Goal: Task Accomplishment & Management: Manage account settings

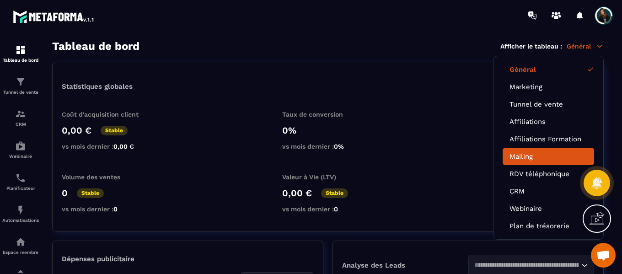
click at [529, 159] on link "Mailing" at bounding box center [549, 156] width 78 height 8
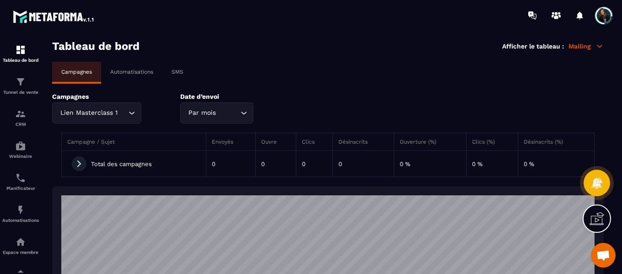
click at [129, 68] on div "Automatisations" at bounding box center [131, 72] width 61 height 20
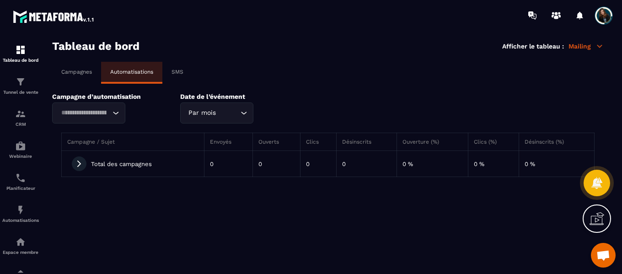
click at [179, 72] on p "SMS" at bounding box center [178, 72] width 12 height 6
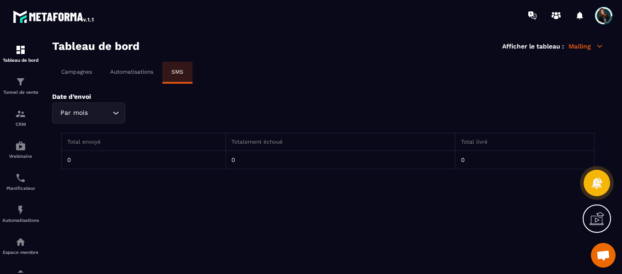
click at [139, 70] on p "Automatisations" at bounding box center [131, 72] width 43 height 6
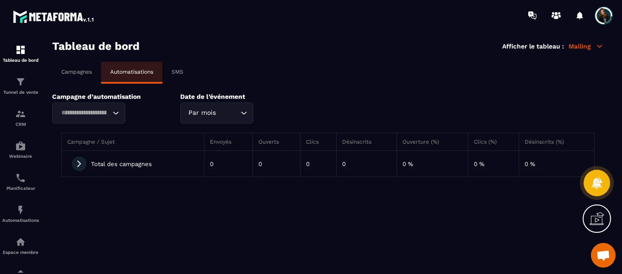
click at [80, 72] on p "Campagnes" at bounding box center [76, 72] width 31 height 6
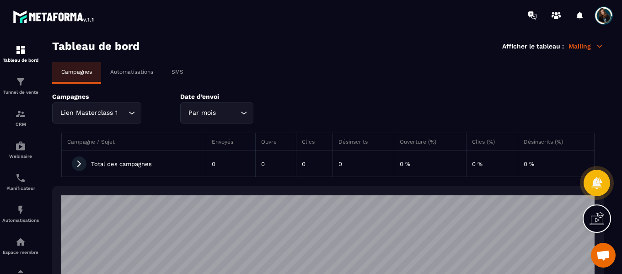
click at [571, 47] on p "Mailing" at bounding box center [586, 46] width 35 height 8
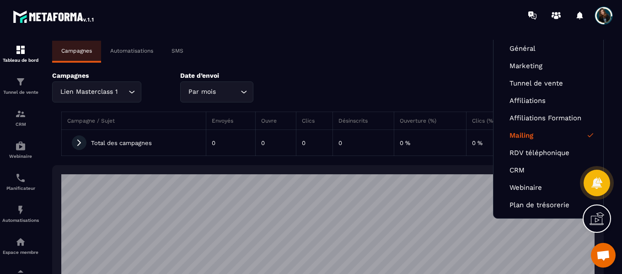
scroll to position [22, 0]
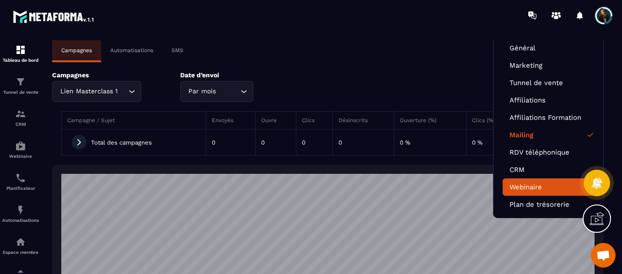
click at [527, 187] on link "Webinaire" at bounding box center [549, 187] width 78 height 8
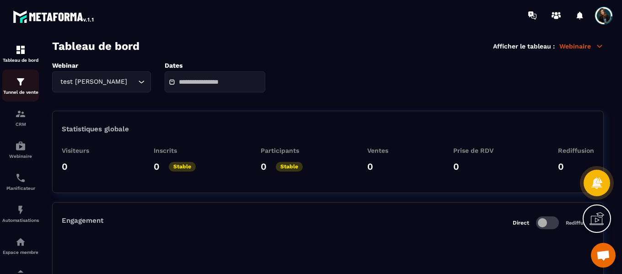
click at [17, 89] on div "Tunnel de vente" at bounding box center [20, 85] width 37 height 18
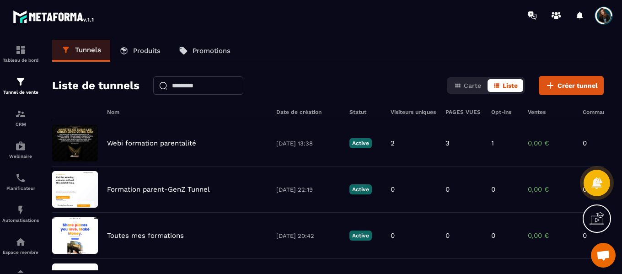
click at [141, 54] on p "Produits" at bounding box center [146, 51] width 27 height 8
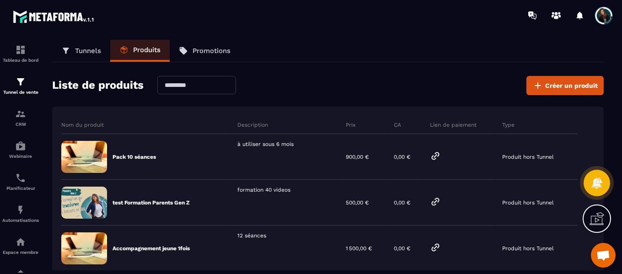
scroll to position [0, 0]
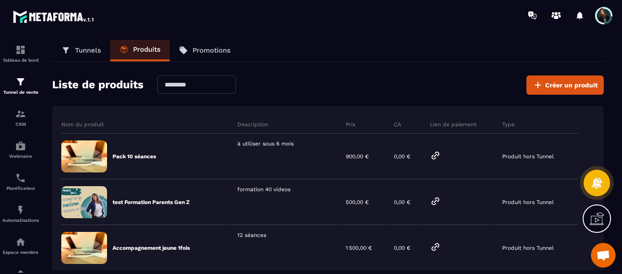
click at [210, 50] on p "Promotions" at bounding box center [212, 50] width 38 height 8
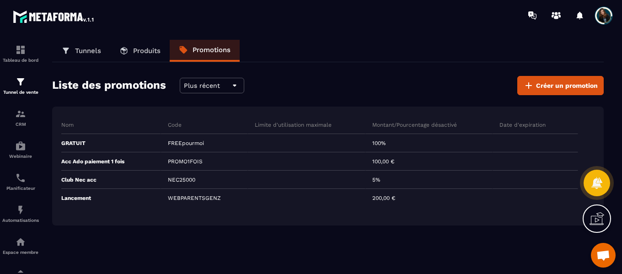
click at [77, 56] on link "Tunnels" at bounding box center [81, 51] width 58 height 22
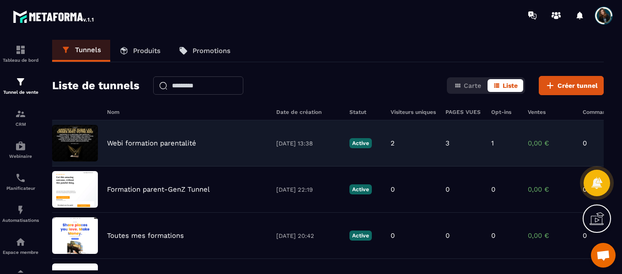
click at [179, 144] on p "Webi formation parentalité" at bounding box center [151, 143] width 89 height 8
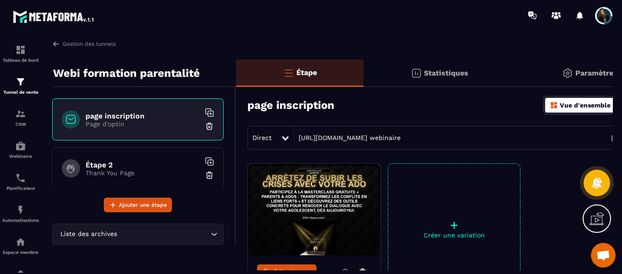
scroll to position [0, 47]
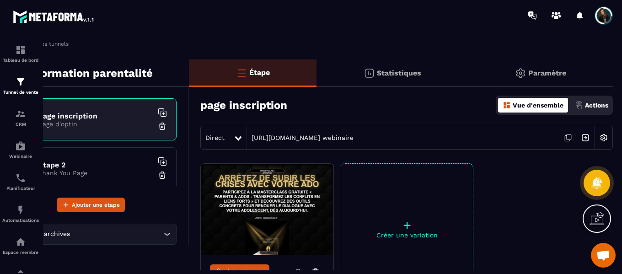
click at [300, 193] on img at bounding box center [267, 209] width 133 height 91
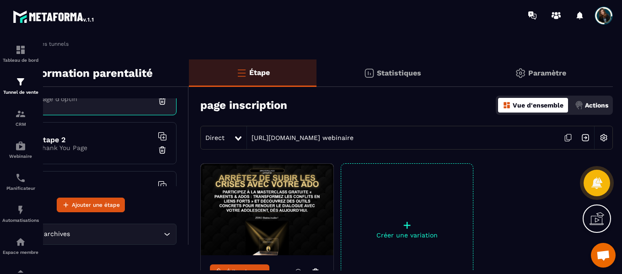
scroll to position [0, 0]
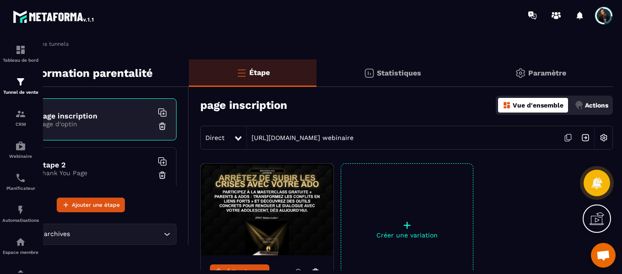
click at [587, 108] on p "Actions" at bounding box center [596, 105] width 23 height 7
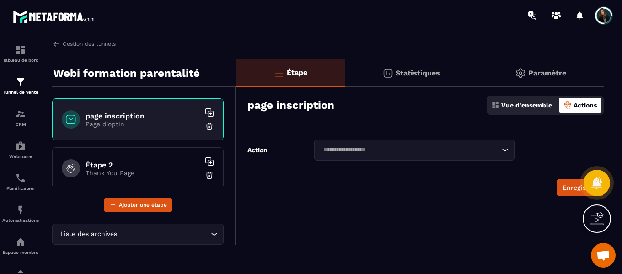
click at [429, 151] on input "Search for option" at bounding box center [409, 150] width 179 height 10
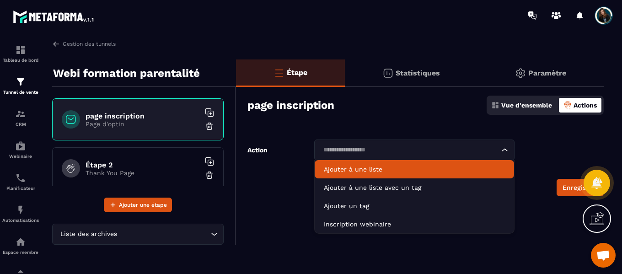
click at [370, 174] on li "Ajouter à une liste" at bounding box center [414, 169] width 199 height 18
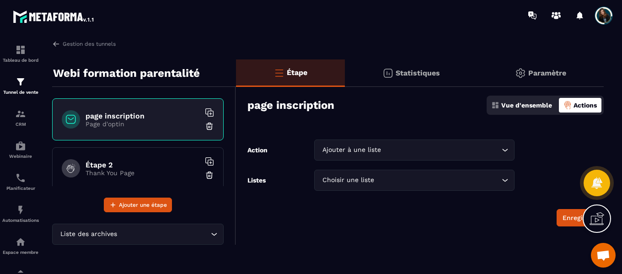
click at [380, 182] on input "Search for option" at bounding box center [438, 180] width 124 height 10
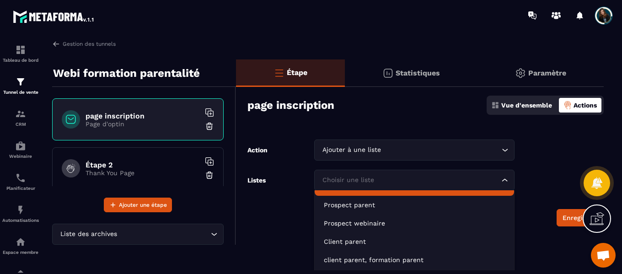
scroll to position [33, 0]
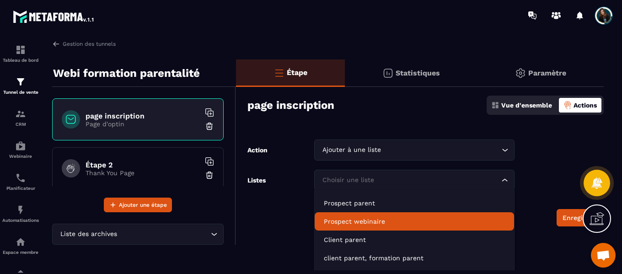
click at [369, 222] on p "Prospect webinaire" at bounding box center [414, 221] width 181 height 9
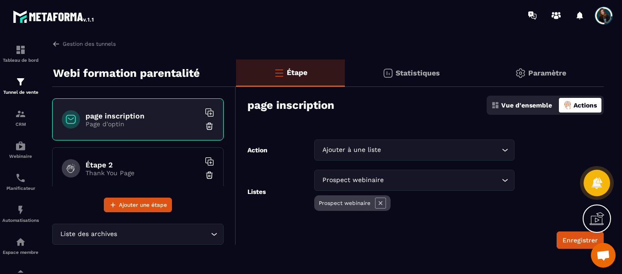
click at [348, 222] on form "Action Ajouter à une liste Loading... Listes Prospect webinaire Loading... Pros…" at bounding box center [420, 194] width 368 height 109
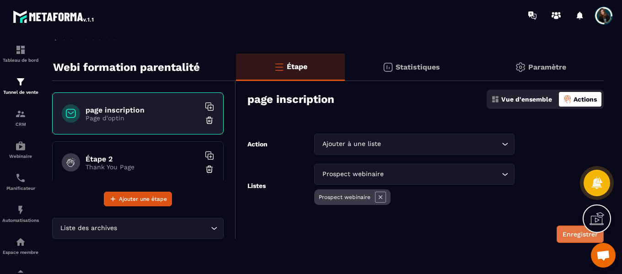
click at [576, 231] on button "Enregistrer" at bounding box center [580, 234] width 47 height 17
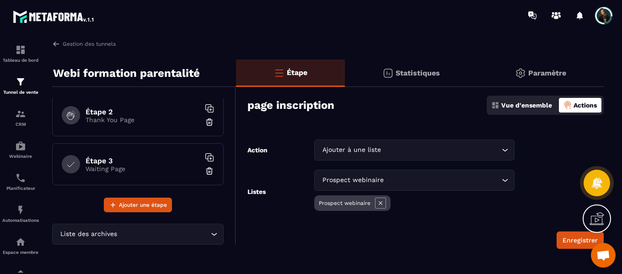
scroll to position [54, 0]
click at [140, 163] on h6 "Étape 3" at bounding box center [143, 160] width 114 height 9
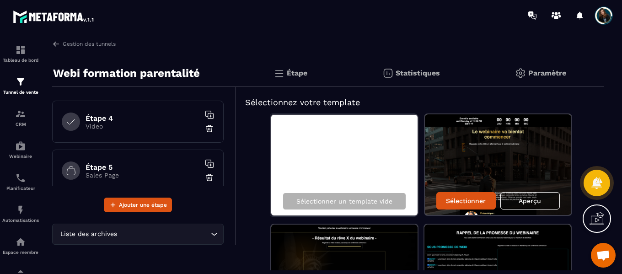
scroll to position [144, 0]
click at [115, 126] on p "Video" at bounding box center [143, 126] width 114 height 7
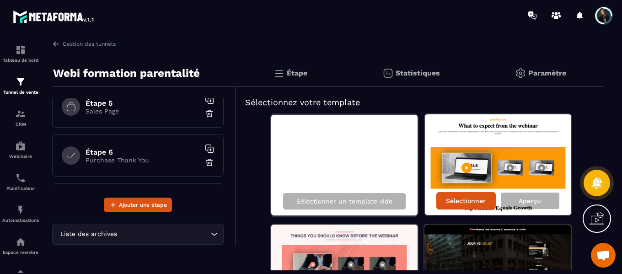
scroll to position [209, 0]
click at [119, 148] on h6 "Étape 6" at bounding box center [143, 151] width 114 height 9
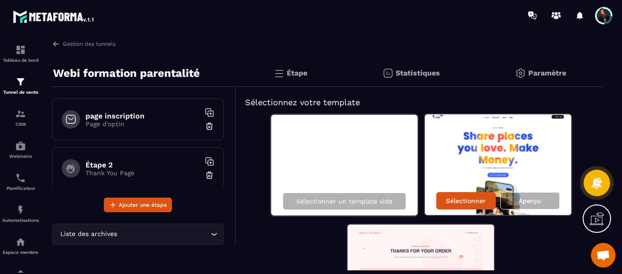
click at [126, 112] on h6 "page inscription" at bounding box center [143, 116] width 114 height 9
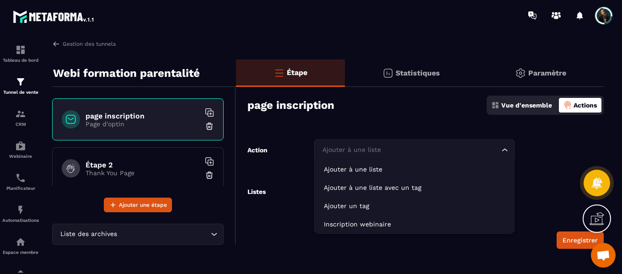
click at [389, 150] on input "Search for option" at bounding box center [409, 150] width 179 height 10
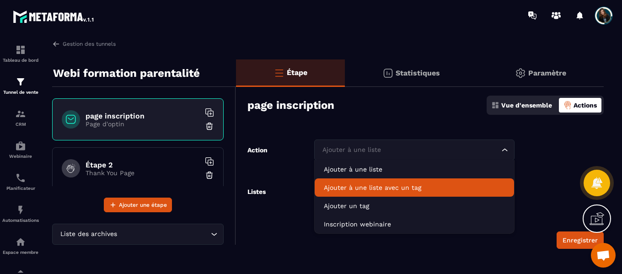
click at [399, 187] on p "Ajouter à une liste avec un tag" at bounding box center [414, 187] width 181 height 9
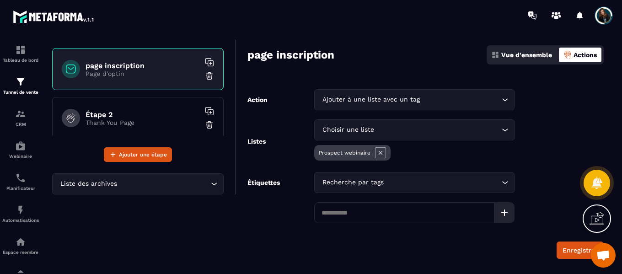
scroll to position [51, 0]
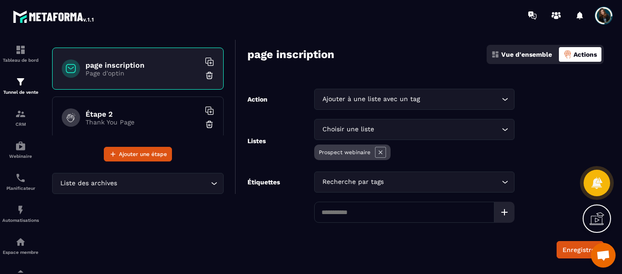
click at [398, 184] on input "Search for option" at bounding box center [443, 182] width 114 height 10
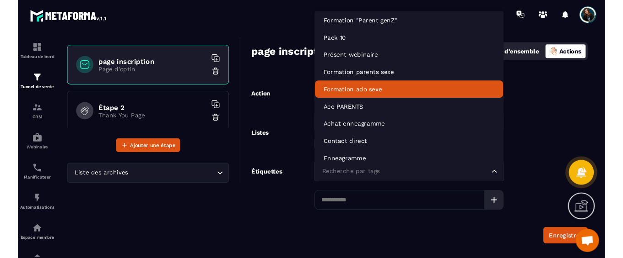
scroll to position [28, 0]
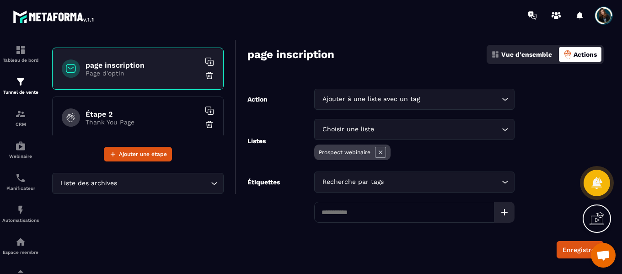
click at [546, 120] on form "Action Ajouter à une liste avec un tag Loading... Listes Choisir une liste Load…" at bounding box center [420, 174] width 368 height 170
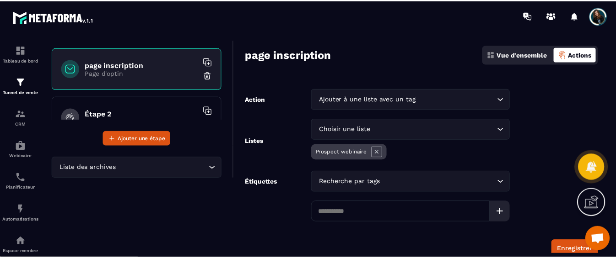
scroll to position [82, 0]
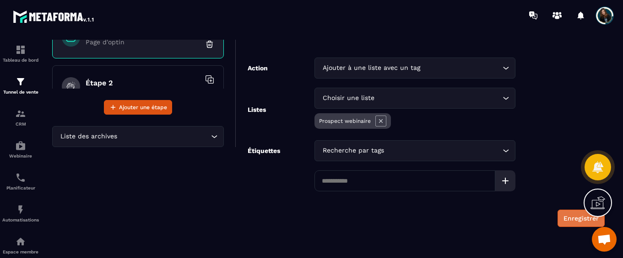
click at [560, 220] on button "Enregistrer" at bounding box center [580, 218] width 47 height 17
click at [423, 183] on input at bounding box center [404, 181] width 181 height 21
click at [507, 188] on div at bounding box center [505, 181] width 20 height 21
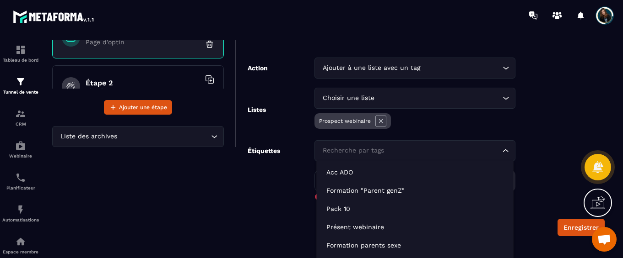
click at [497, 155] on div "Recherche par tags Loading..." at bounding box center [414, 150] width 201 height 21
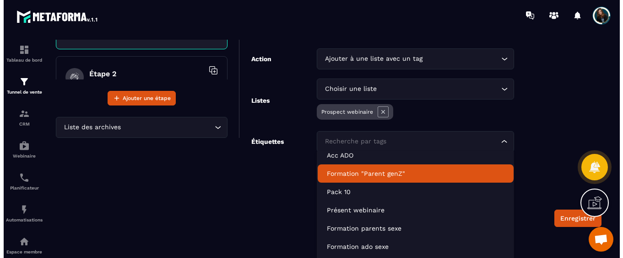
scroll to position [2, 0]
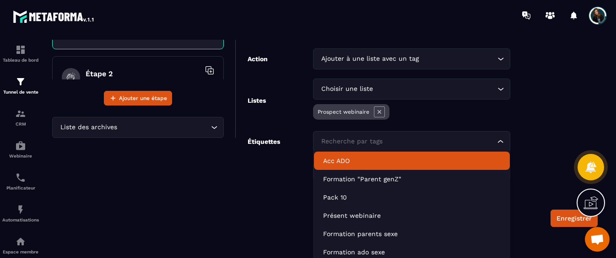
click at [270, 202] on form "Action Ajouter à une liste avec un tag Loading... Listes Choisir une liste Load…" at bounding box center [416, 137] width 361 height 179
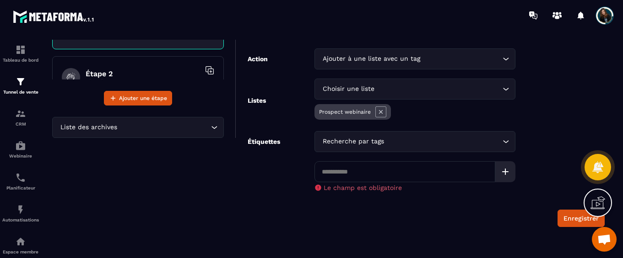
click at [271, 141] on label "Étiquettes" at bounding box center [264, 165] width 32 height 54
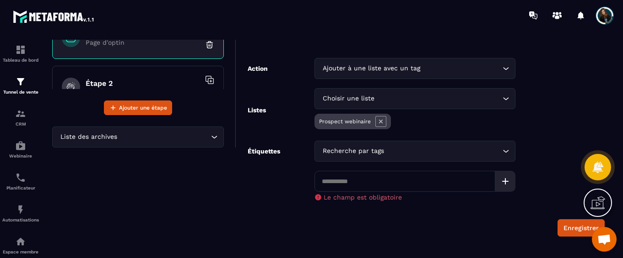
scroll to position [81, 0]
click at [385, 68] on div "Ajouter à une liste avec un tag" at bounding box center [410, 69] width 182 height 10
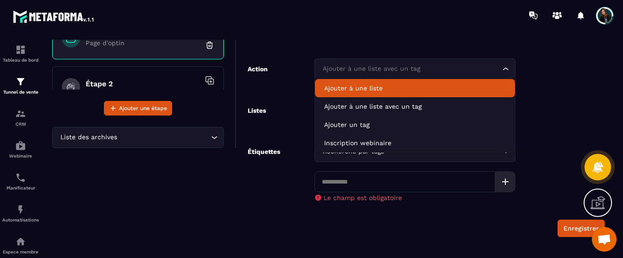
click at [382, 90] on p "Ajouter à une liste" at bounding box center [415, 88] width 182 height 9
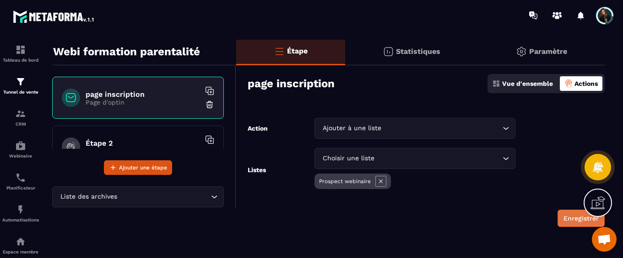
click at [566, 226] on button "Enregistrer" at bounding box center [580, 218] width 47 height 17
